Goal: Use online tool/utility: Utilize a website feature to perform a specific function

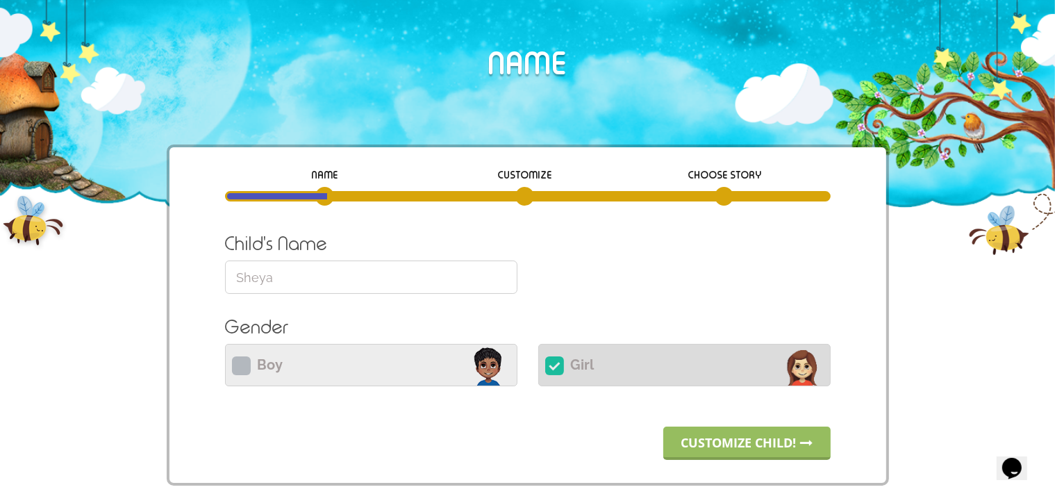
click at [322, 357] on label "Boy Please select Boy or Girl" at bounding box center [371, 365] width 292 height 42
click at [322, 357] on input "Boy Please select Boy or Girl" at bounding box center [371, 363] width 292 height 33
radio input "true"
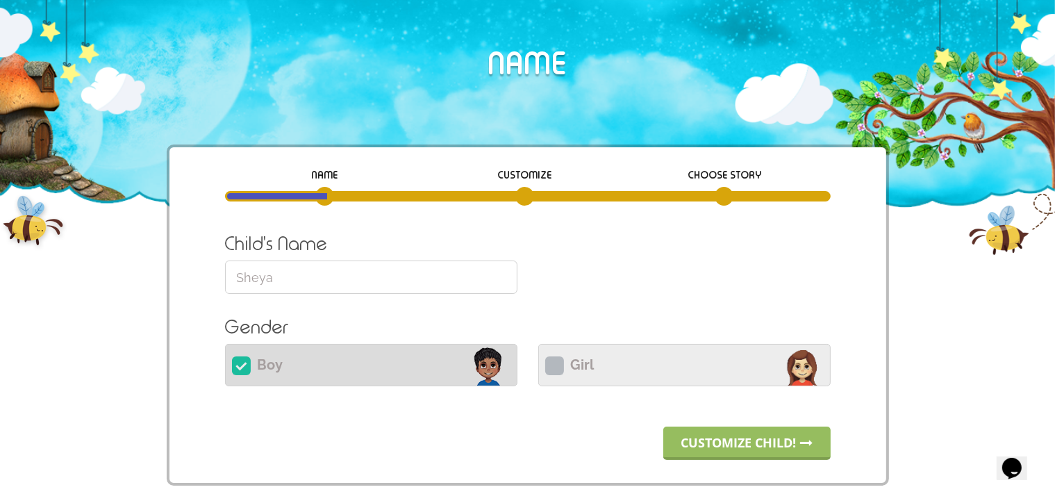
drag, startPoint x: 304, startPoint y: 276, endPoint x: 133, endPoint y: 264, distance: 171.3
click at [225, 264] on input "Sheya" at bounding box center [371, 276] width 292 height 33
type input "[PERSON_NAME]"
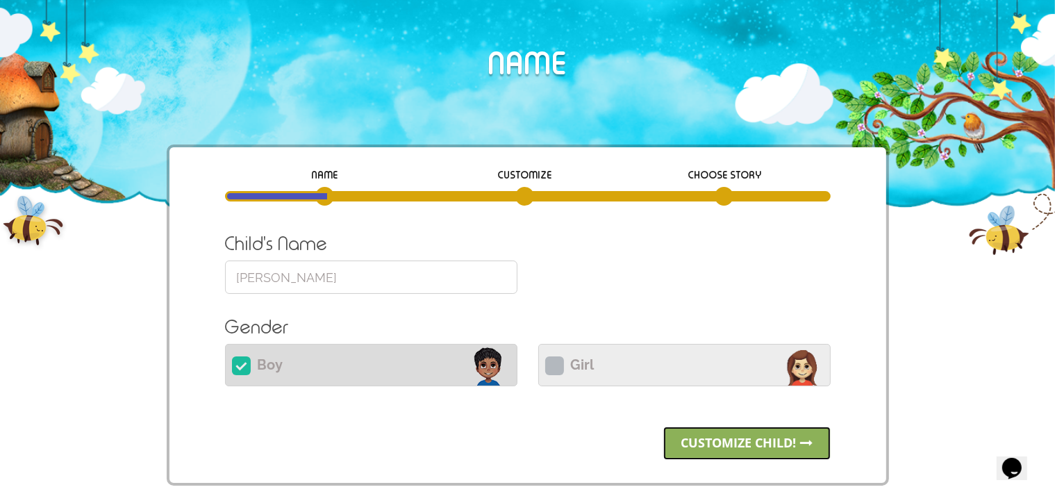
click at [710, 446] on link "Customize child!" at bounding box center [746, 442] width 167 height 33
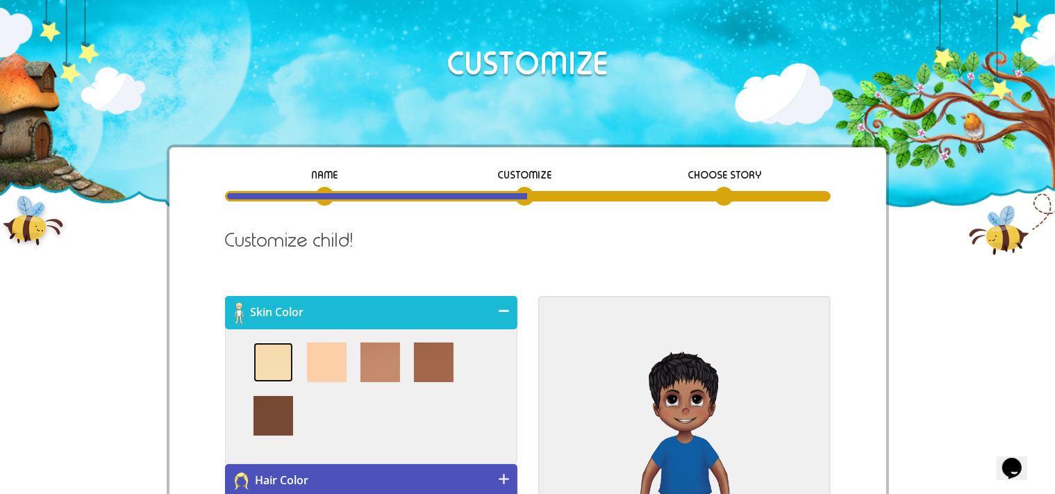
click at [267, 371] on img at bounding box center [273, 362] width 40 height 40
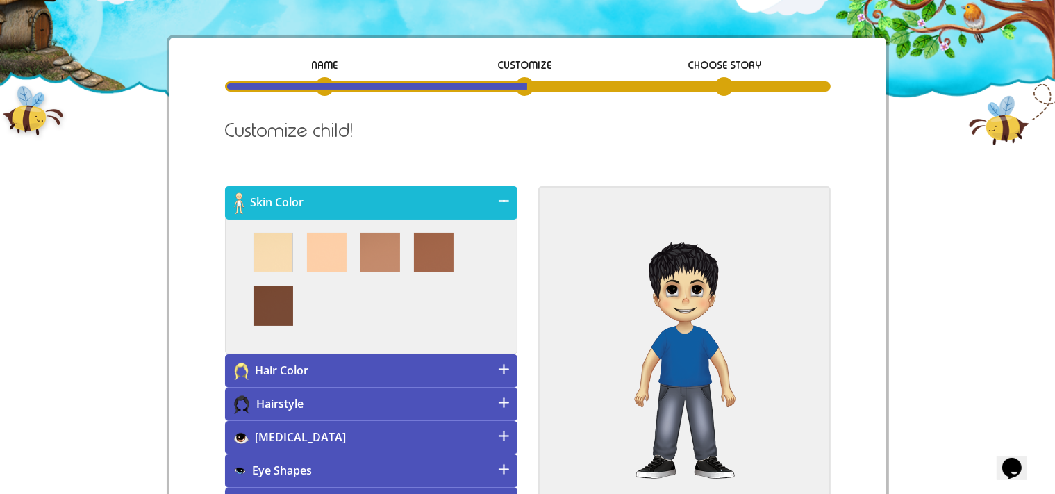
scroll to position [147, 0]
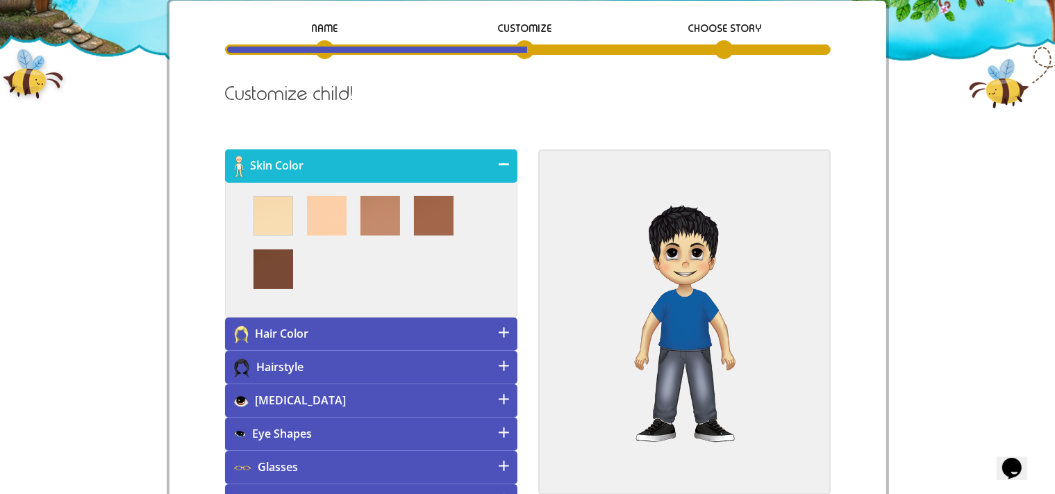
click at [322, 392] on h4 "[MEDICAL_DATA]" at bounding box center [371, 400] width 292 height 33
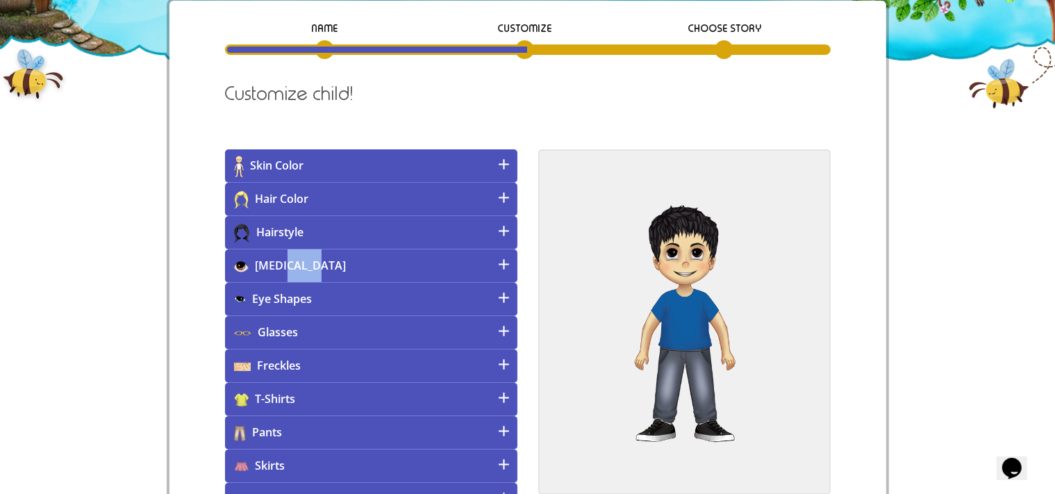
click at [291, 263] on h4 "[MEDICAL_DATA]" at bounding box center [371, 265] width 292 height 33
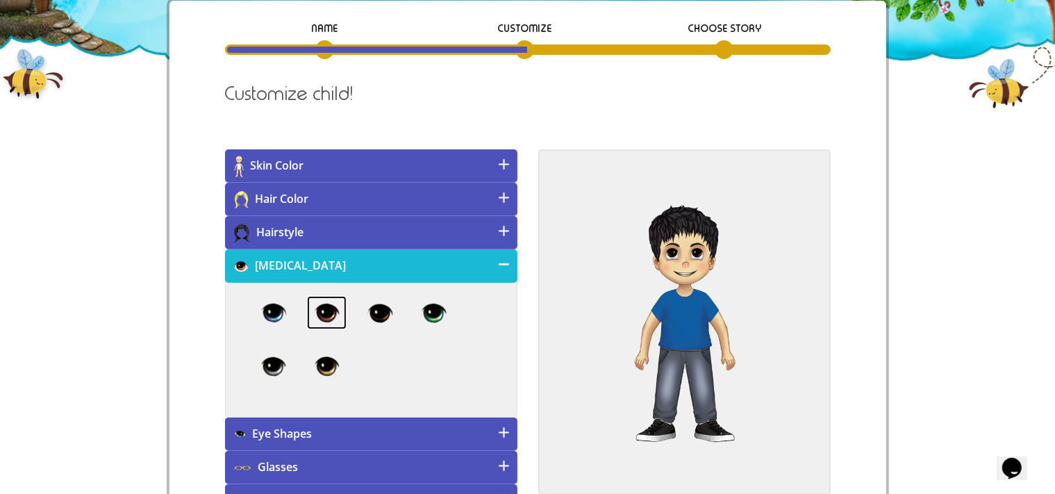
click at [328, 310] on img at bounding box center [327, 312] width 40 height 33
click at [357, 435] on h4 "Eye Shapes" at bounding box center [371, 433] width 292 height 33
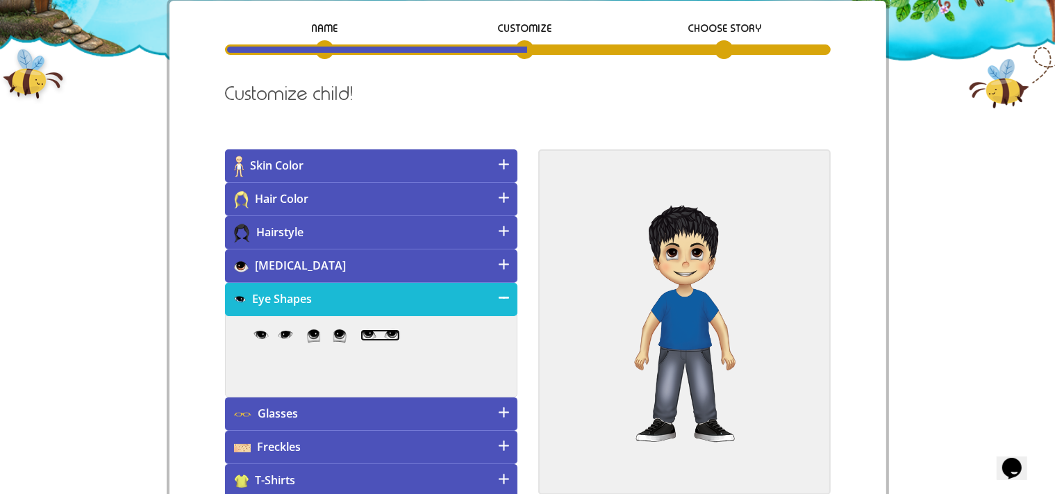
click at [389, 337] on img at bounding box center [380, 335] width 40 height 13
click at [379, 204] on h4 "Hair Color" at bounding box center [371, 199] width 292 height 33
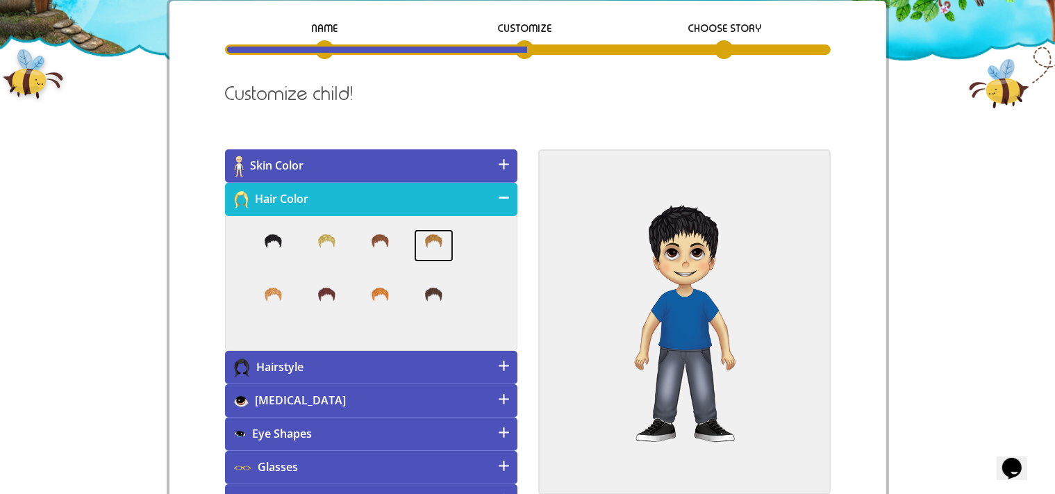
click at [435, 244] on img at bounding box center [434, 245] width 40 height 33
click at [465, 362] on h4 "Hairstyle" at bounding box center [371, 367] width 292 height 33
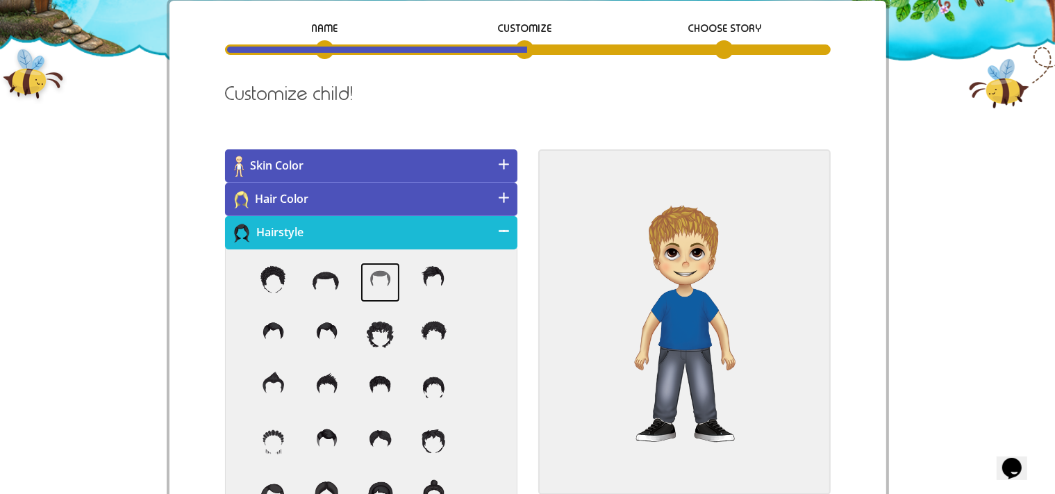
click at [374, 274] on img at bounding box center [380, 283] width 40 height 40
click at [407, 241] on h4 "Hairstyle" at bounding box center [371, 232] width 292 height 33
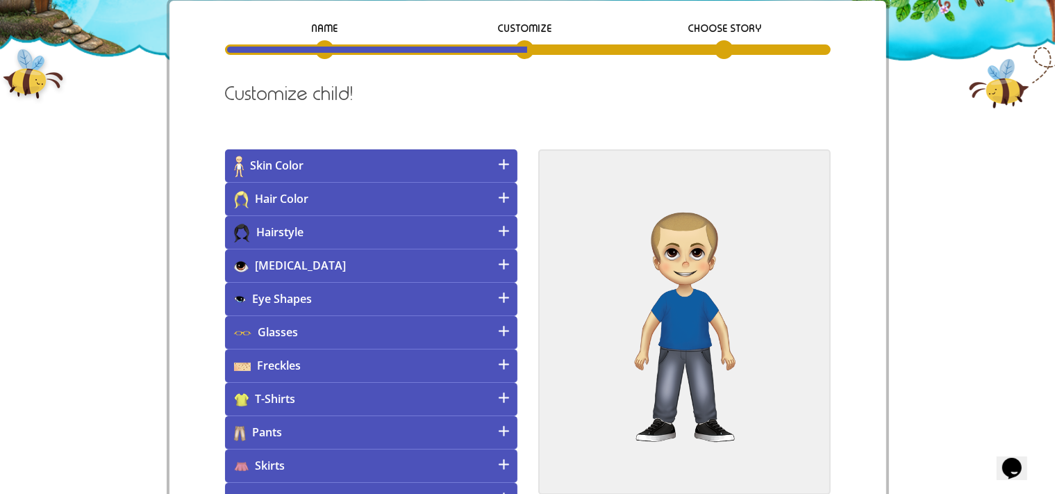
click at [494, 428] on h4 "Pants" at bounding box center [371, 432] width 292 height 33
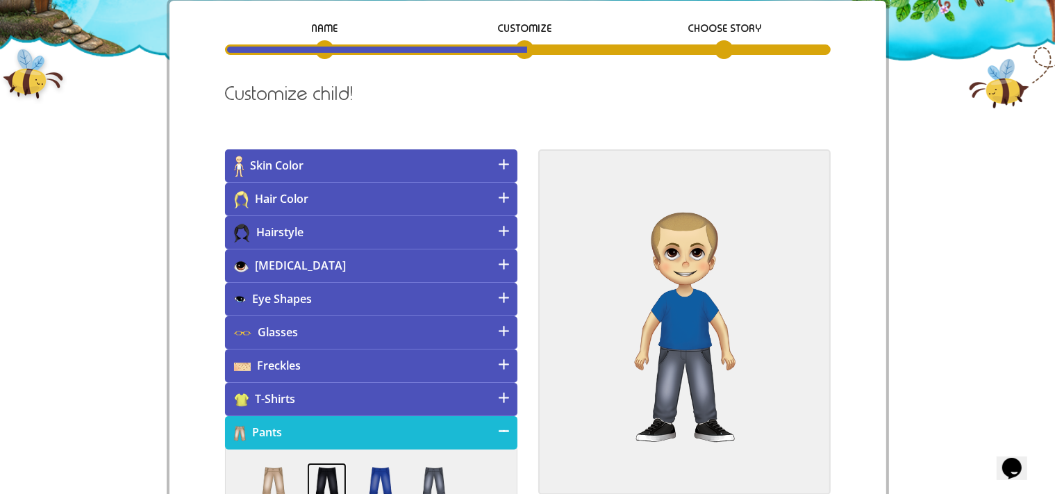
click at [324, 478] on img at bounding box center [327, 483] width 40 height 40
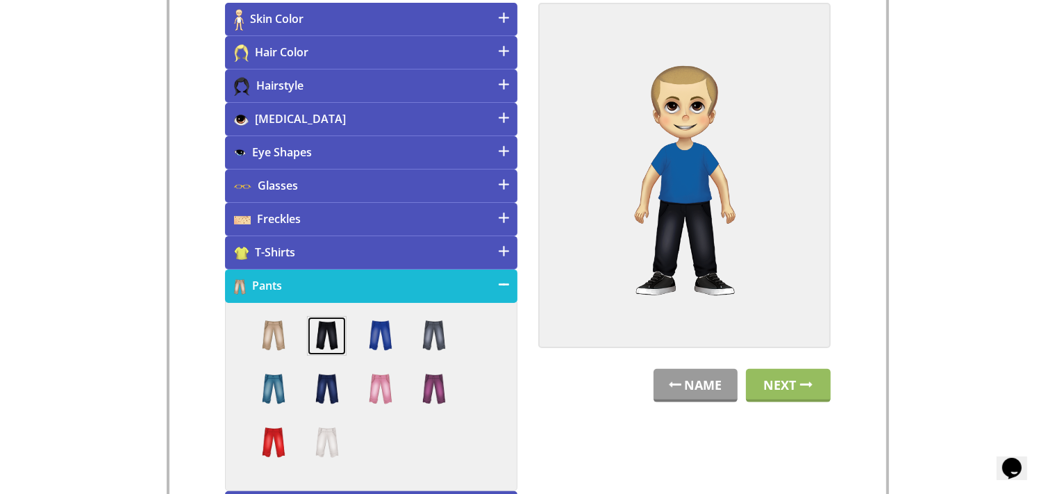
scroll to position [330, 0]
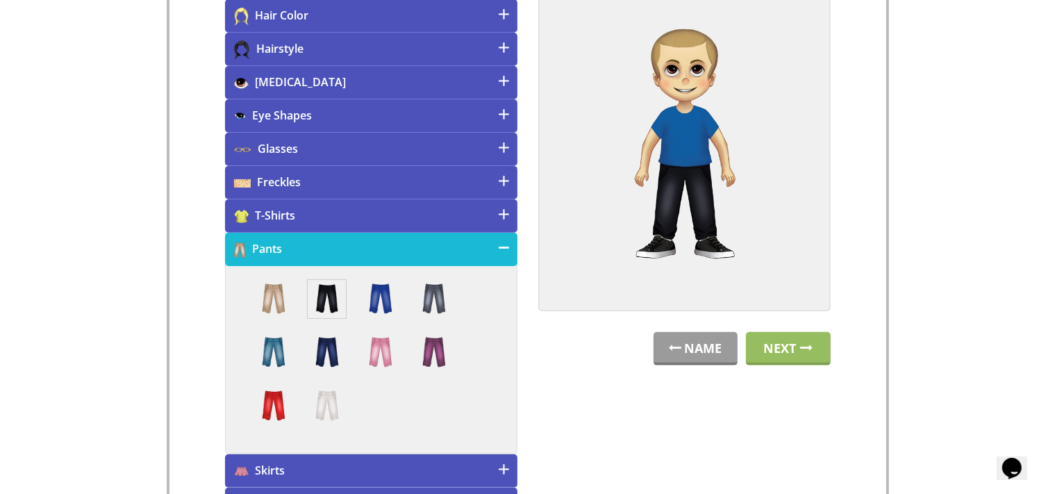
click at [428, 208] on h4 "T-Shirts" at bounding box center [371, 215] width 292 height 33
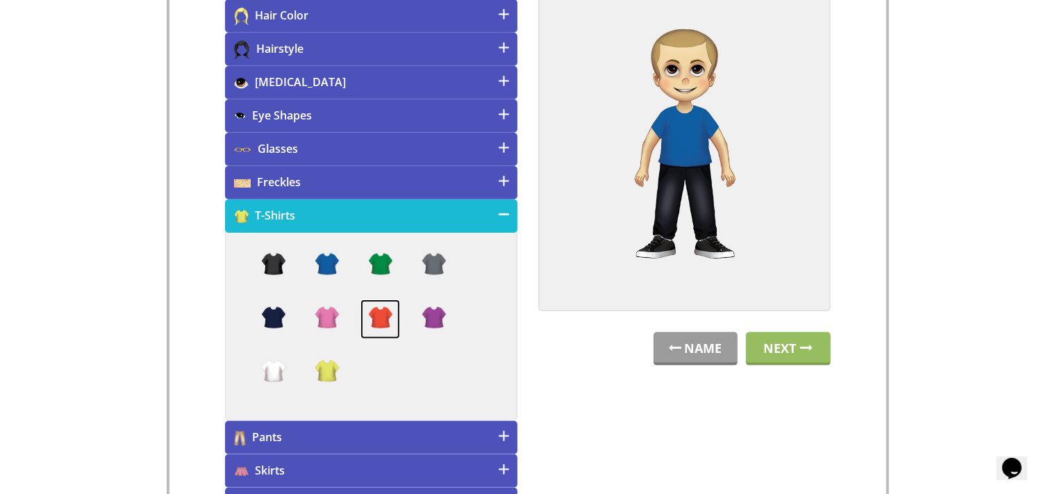
click at [375, 315] on img at bounding box center [380, 319] width 40 height 40
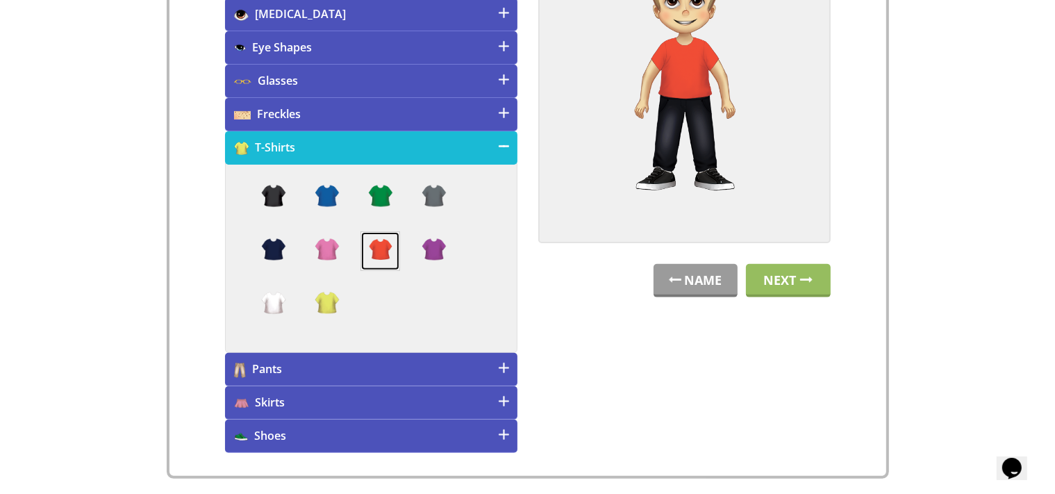
scroll to position [403, 0]
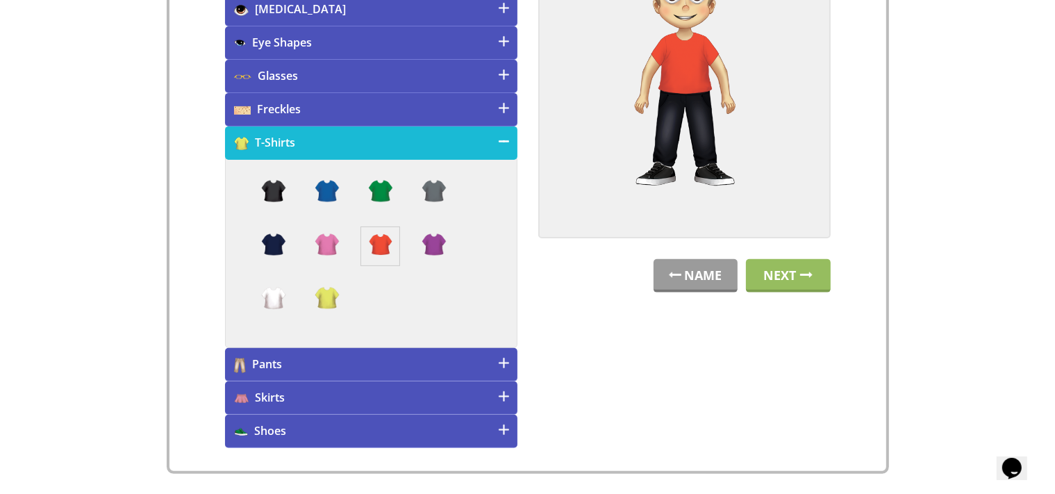
click at [496, 434] on h4 "Shoes" at bounding box center [371, 431] width 292 height 33
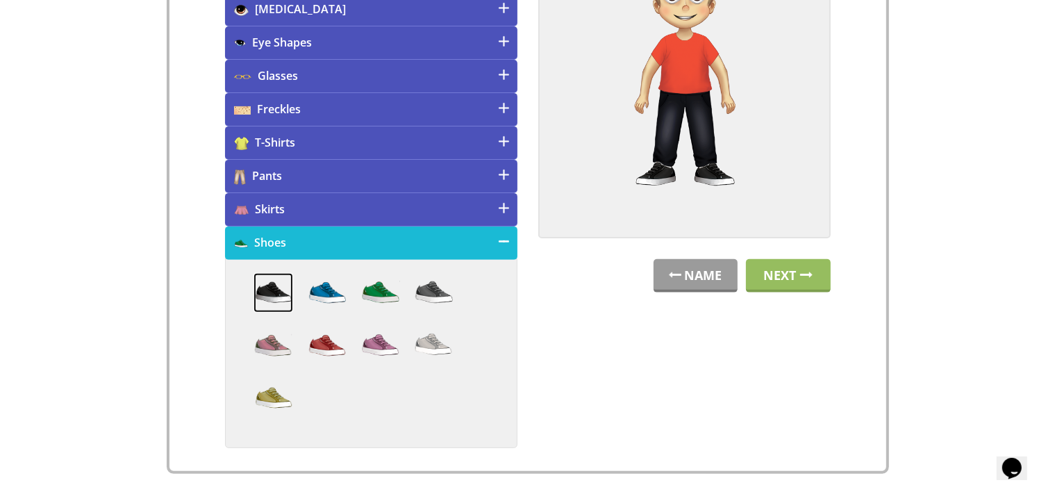
click at [274, 293] on img at bounding box center [273, 293] width 40 height 40
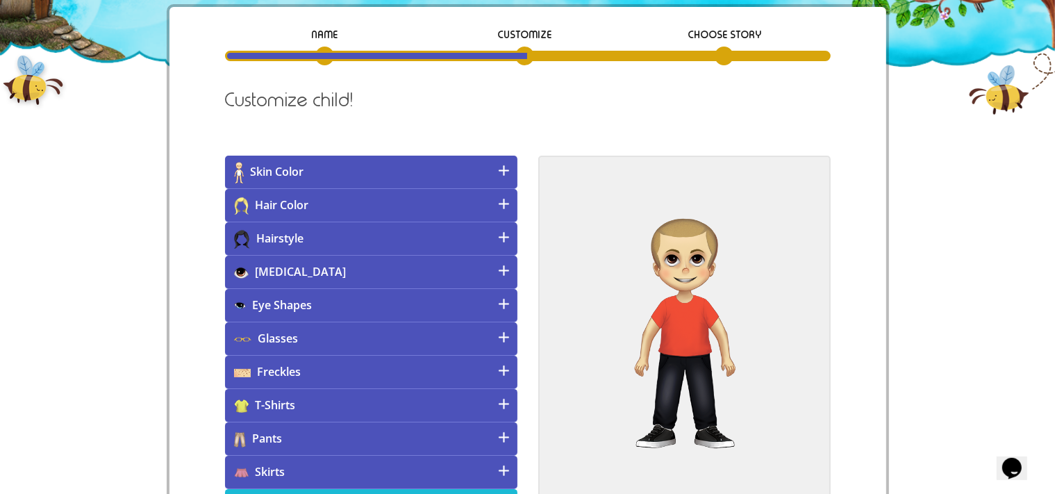
scroll to position [147, 0]
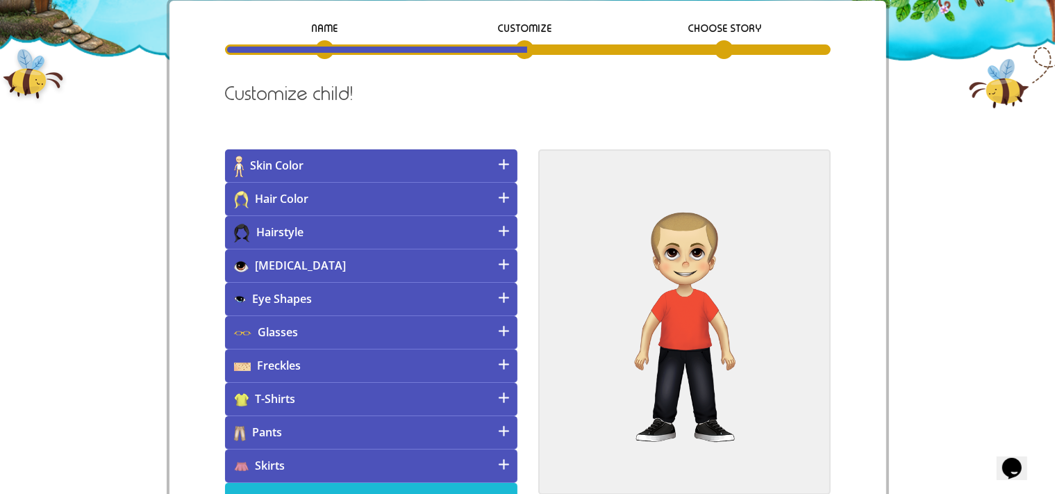
click at [407, 326] on h4 "Glasses" at bounding box center [371, 332] width 292 height 33
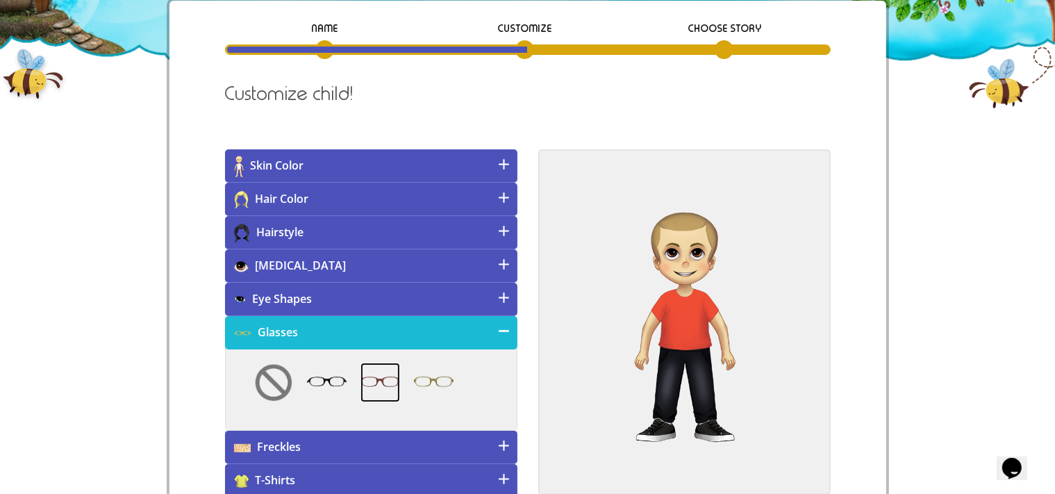
click at [382, 378] on img at bounding box center [380, 383] width 40 height 40
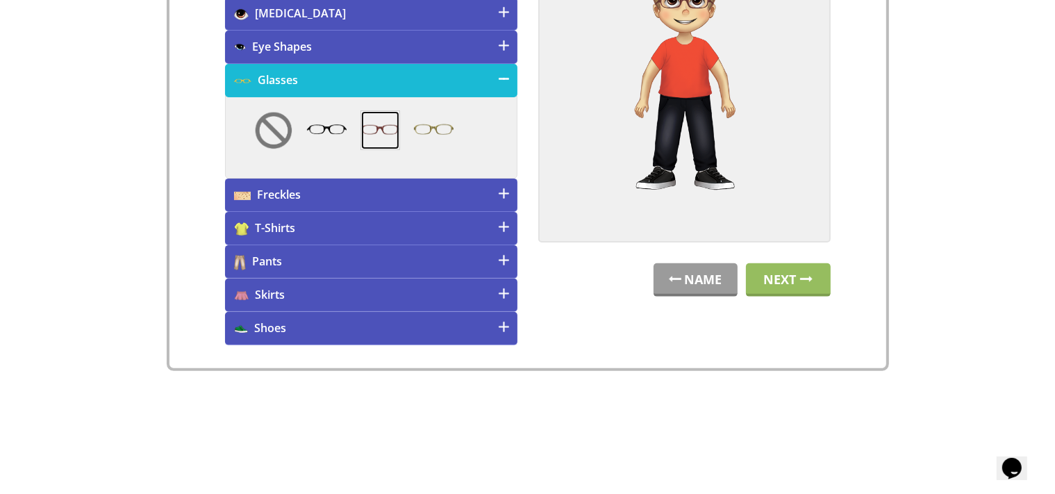
scroll to position [362, 0]
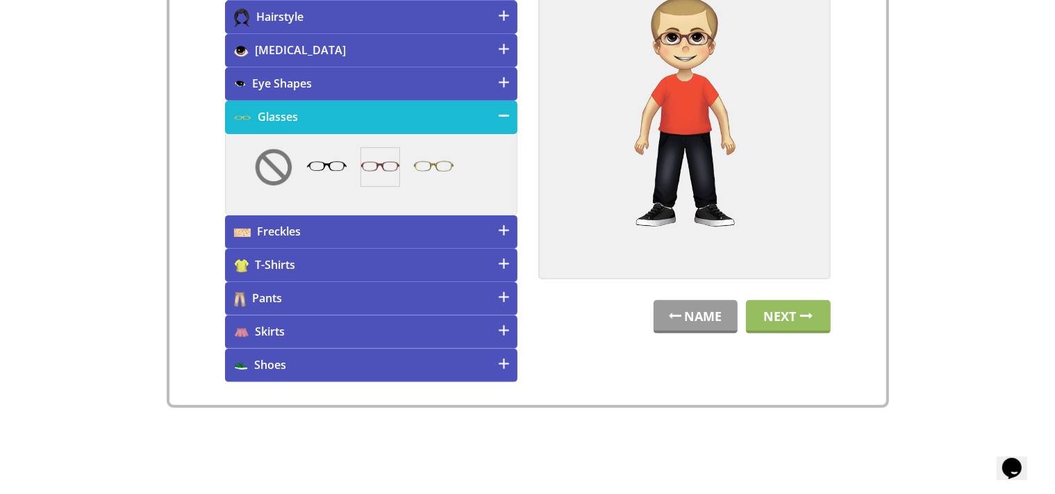
click at [415, 231] on h4 "Freckles" at bounding box center [371, 231] width 292 height 33
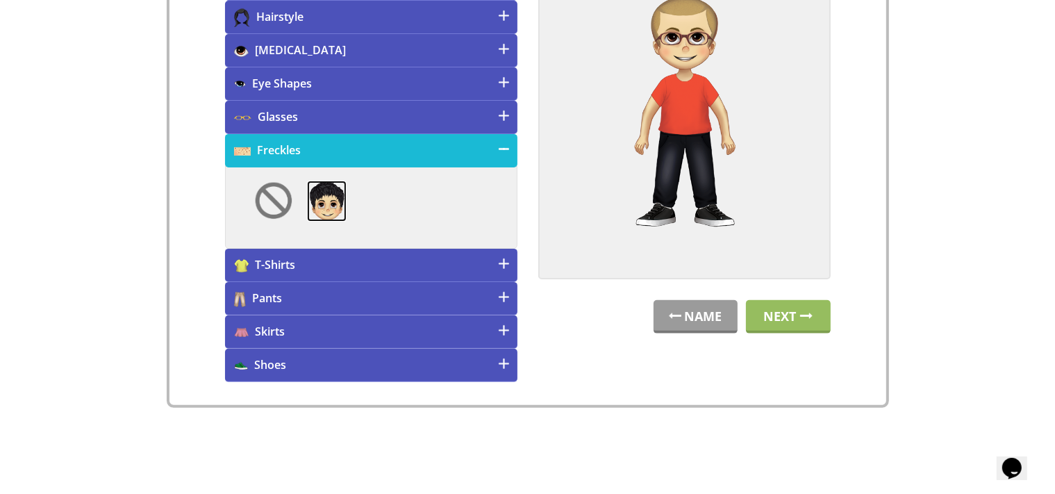
click at [326, 197] on img at bounding box center [327, 202] width 40 height 42
click at [806, 313] on img at bounding box center [806, 316] width 13 height 6
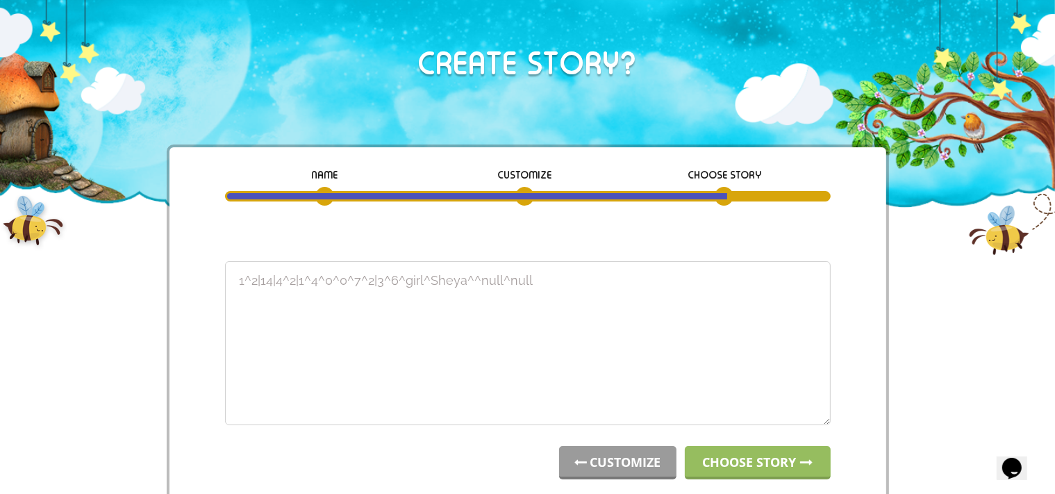
drag, startPoint x: 608, startPoint y: 287, endPoint x: 209, endPoint y: 290, distance: 398.6
click at [225, 290] on textarea "1^1|3|4^3|2^4^1^2^7^1|2^1^boy^[PERSON_NAME]^^null^null" at bounding box center [528, 343] width 606 height 164
type textarea "1^1|3|4^3|2^4^1^2^7^1|2^1^boy^[PERSON_NAME]^^null^null"
